Goal: Task Accomplishment & Management: Use online tool/utility

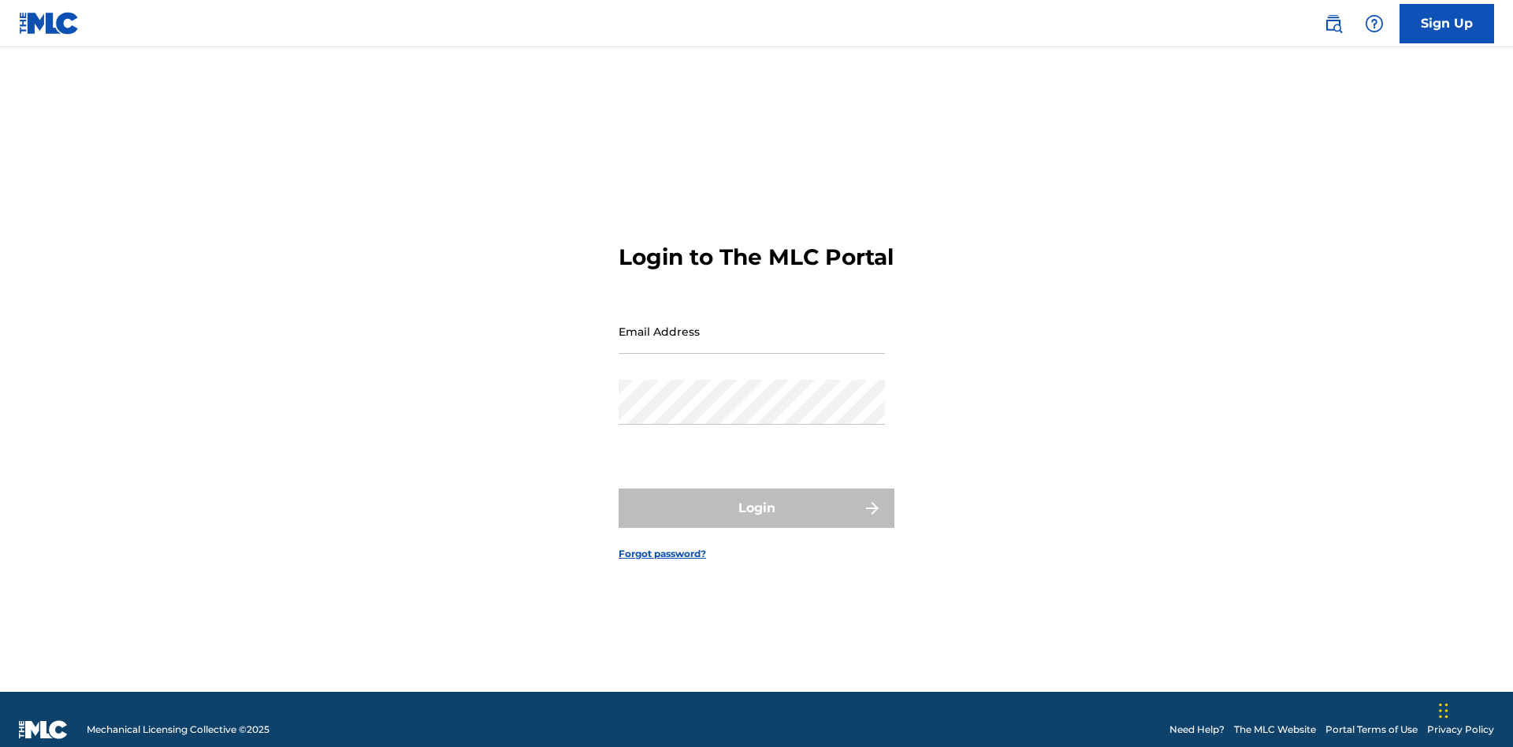
scroll to position [20, 0]
click at [752, 324] on input "Email Address" at bounding box center [752, 331] width 266 height 45
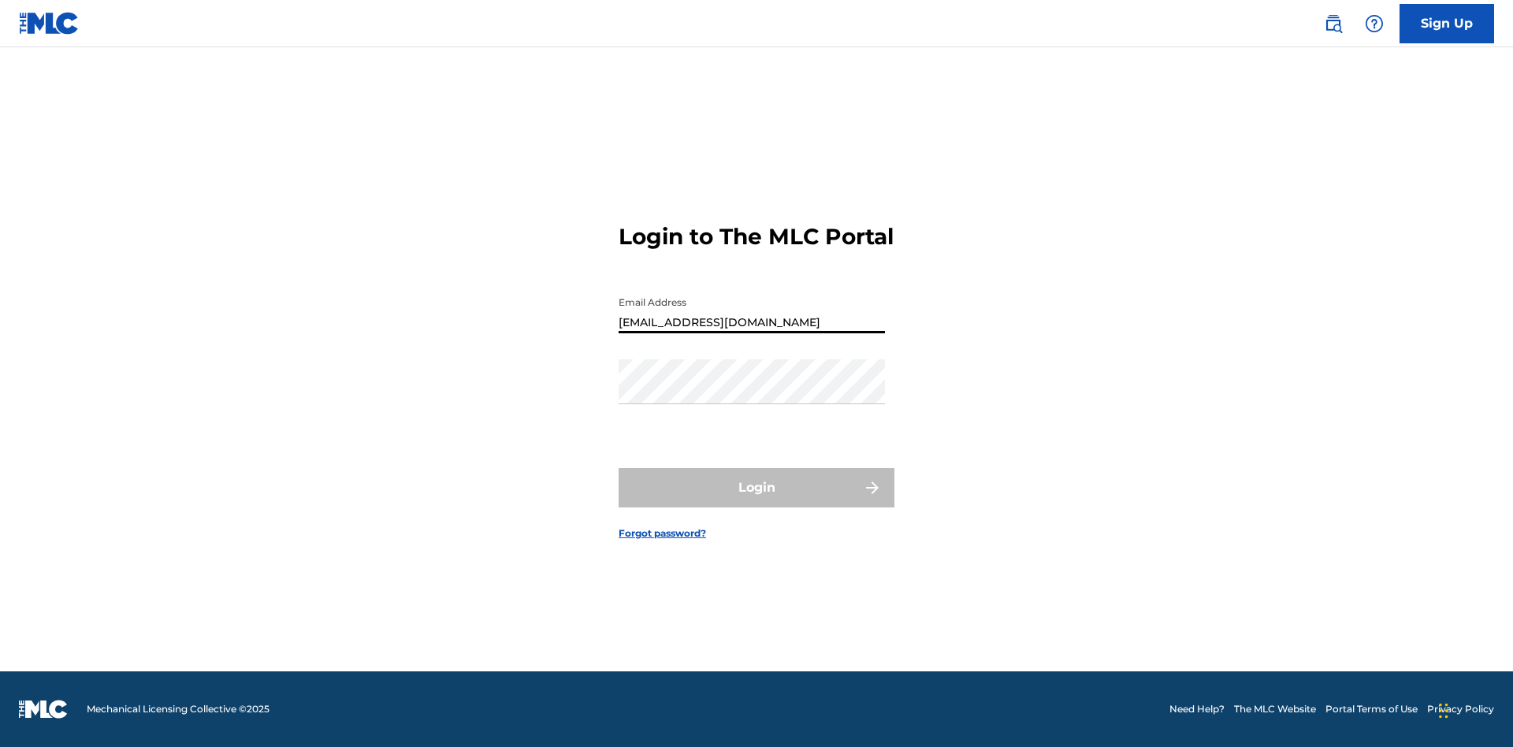
type input "Duke.McTesterson@gmail.com"
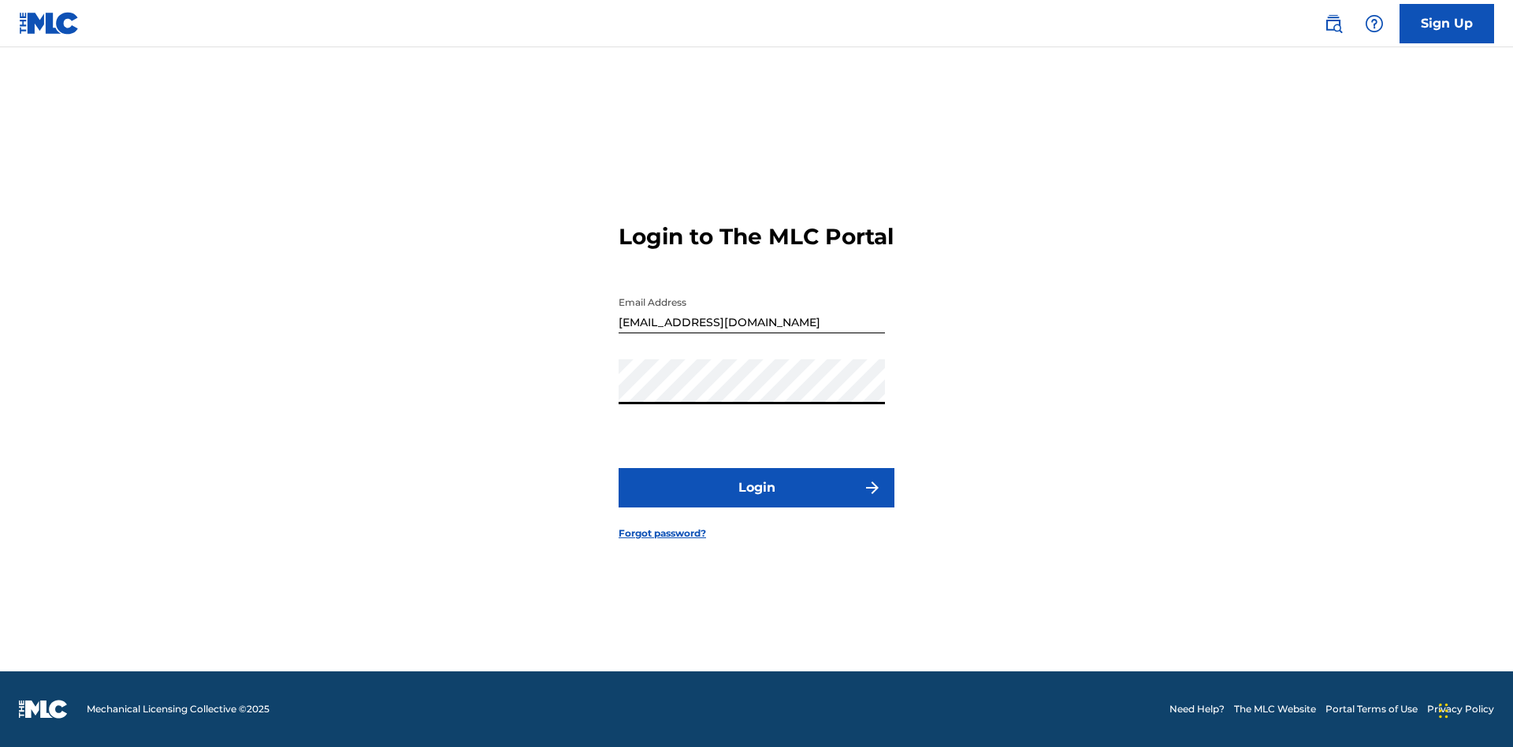
click at [757, 501] on button "Login" at bounding box center [757, 487] width 276 height 39
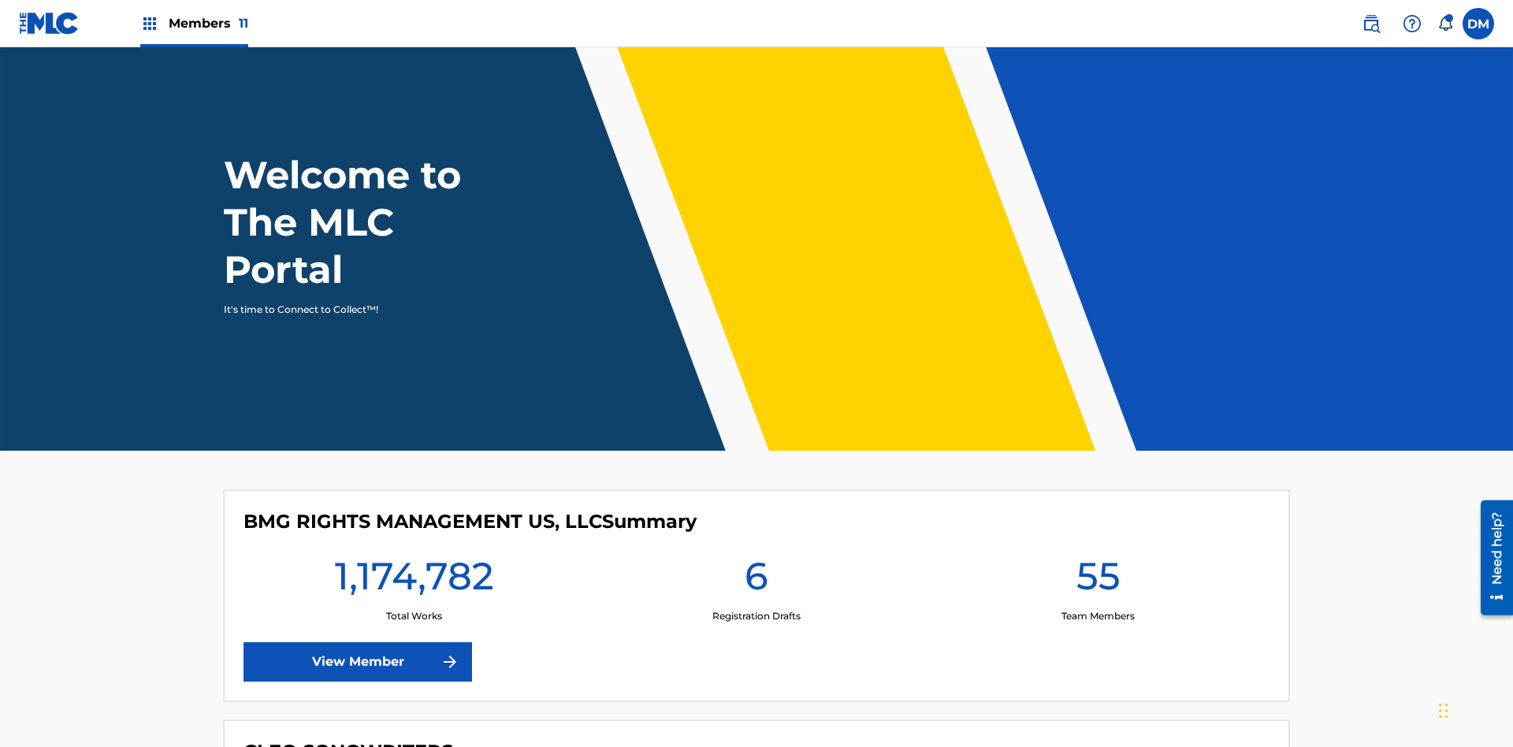
click at [194, 23] on span "Members 11" at bounding box center [209, 23] width 80 height 18
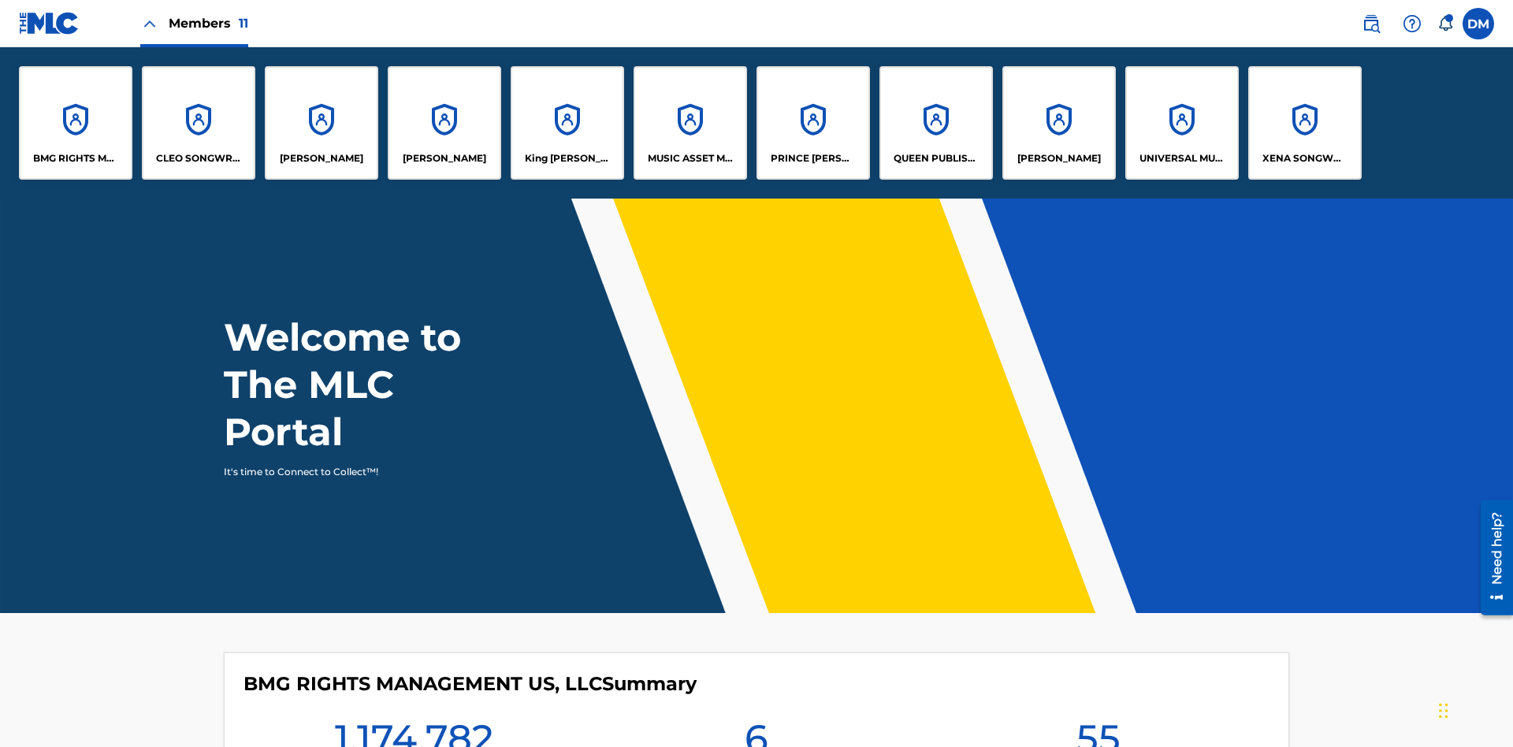
click at [444, 158] on p "EYAMA MCSINGER" at bounding box center [445, 158] width 84 height 14
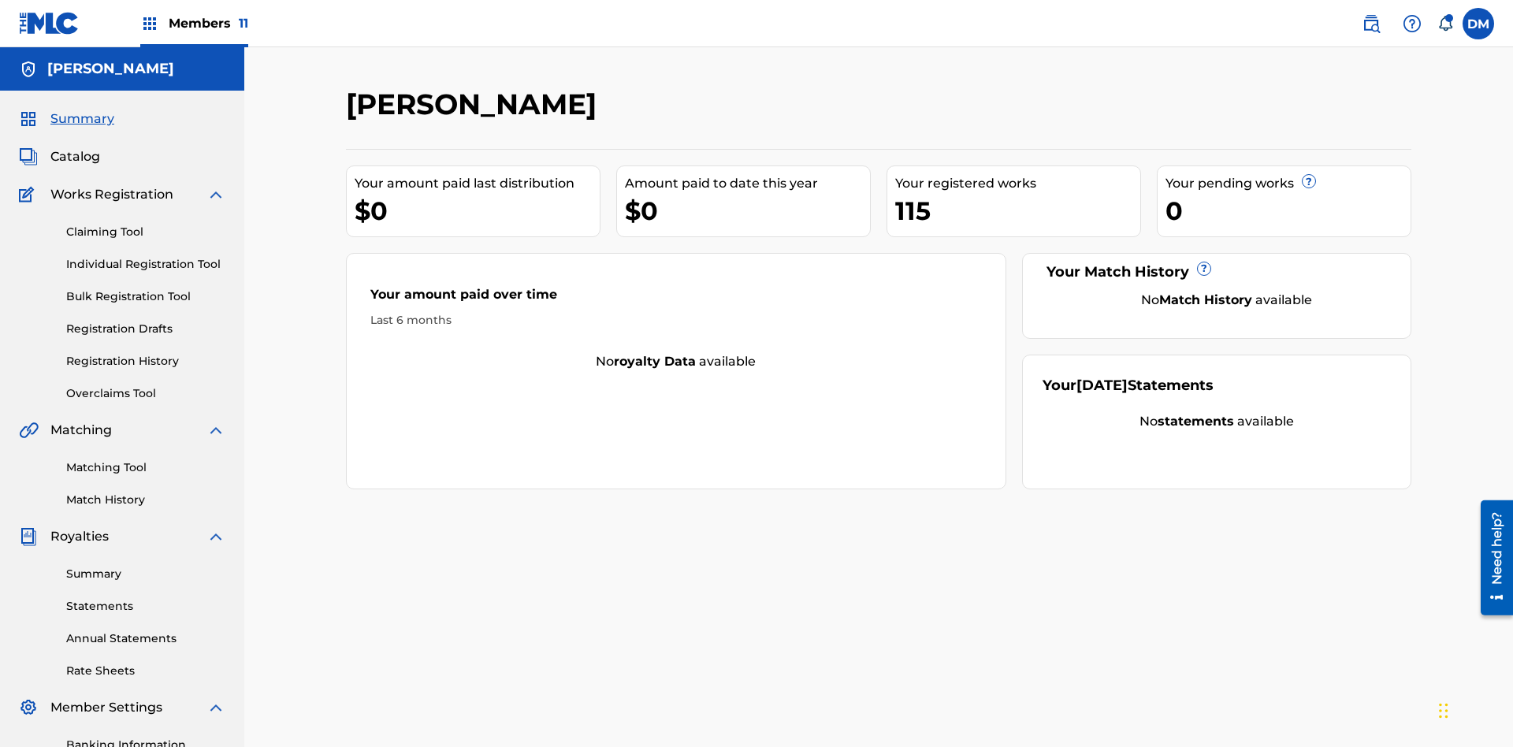
click at [146, 224] on link "Claiming Tool" at bounding box center [145, 232] width 159 height 17
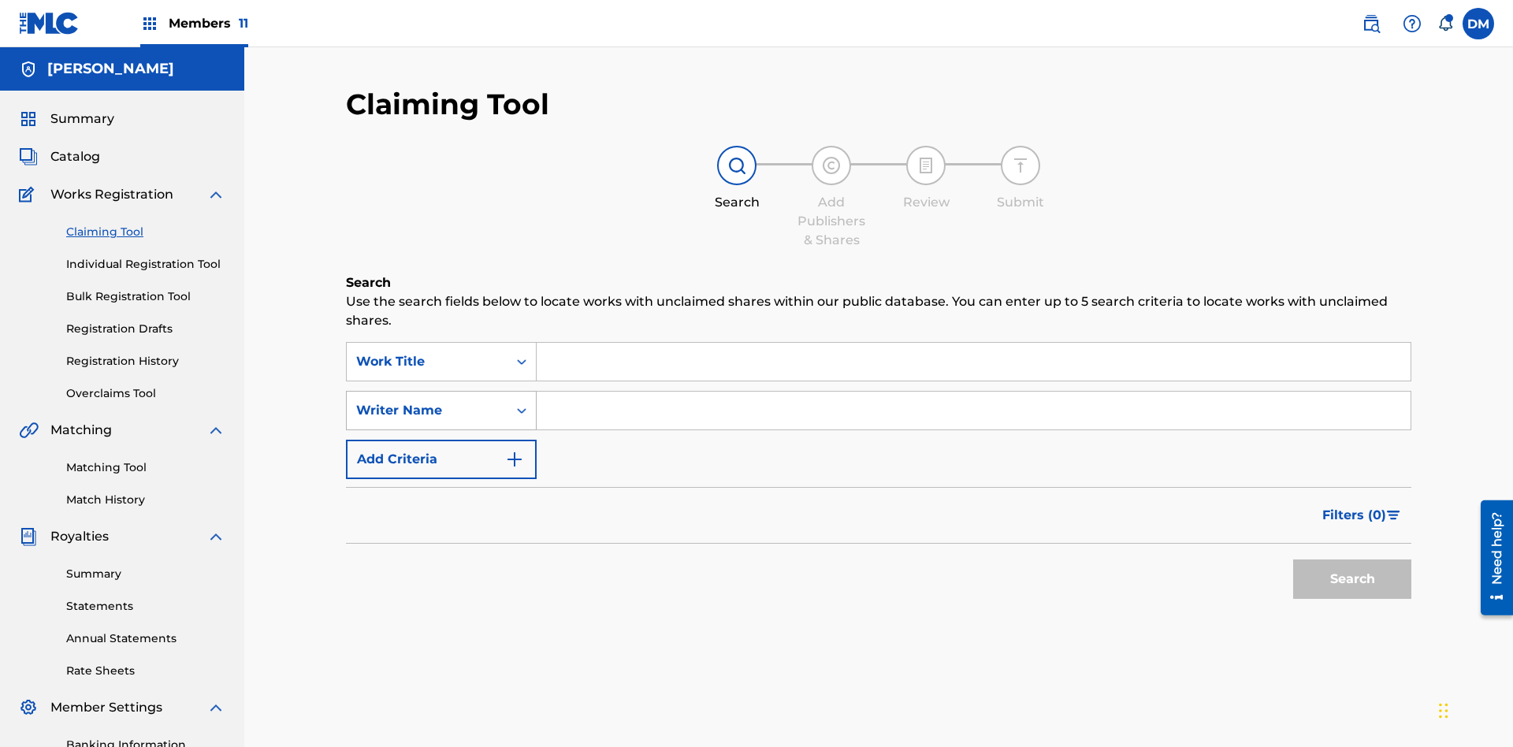
click at [427, 401] on div "Writer Name" at bounding box center [427, 410] width 142 height 19
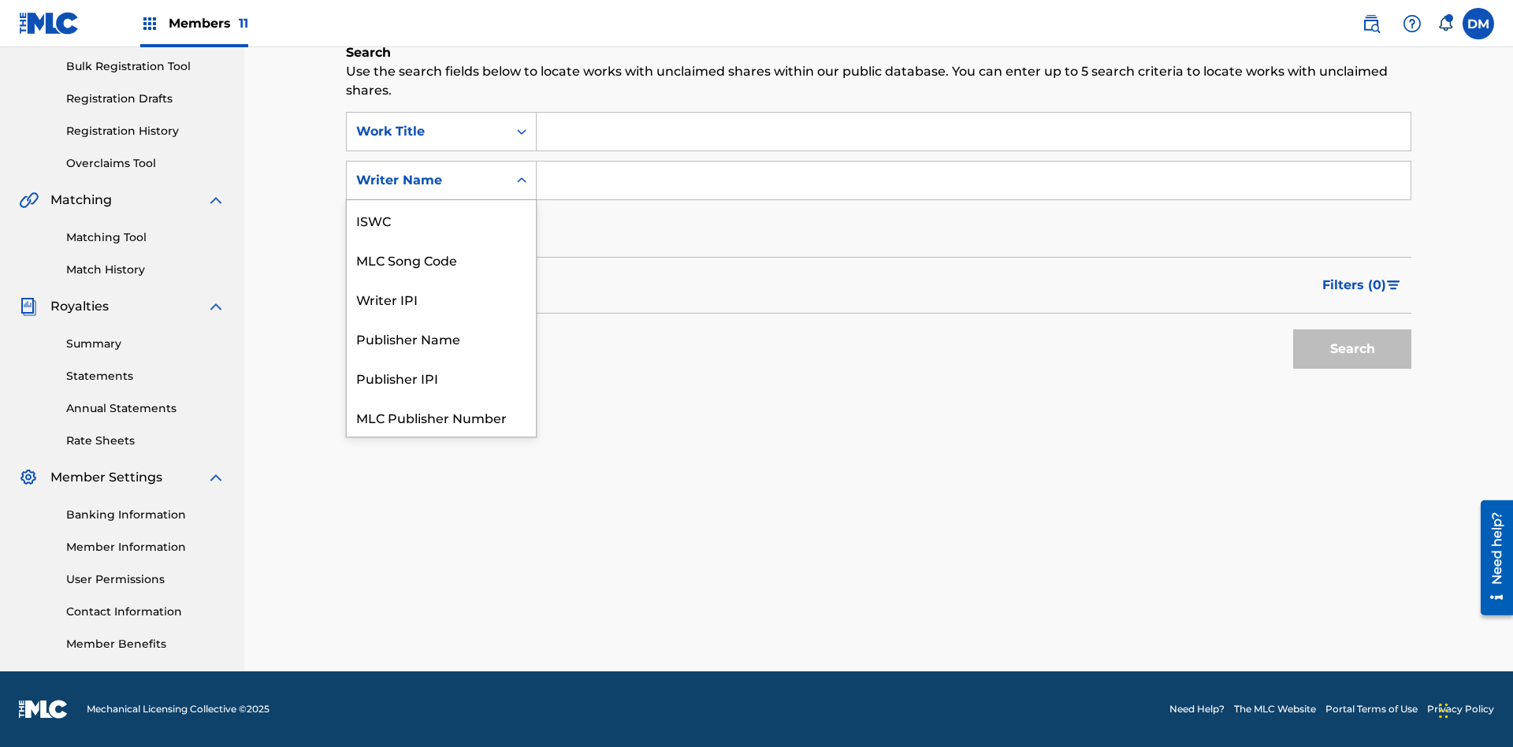
scroll to position [39, 0]
click at [441, 220] on div "MLC Song Code" at bounding box center [441, 219] width 189 height 39
